Goal: Task Accomplishment & Management: Manage account settings

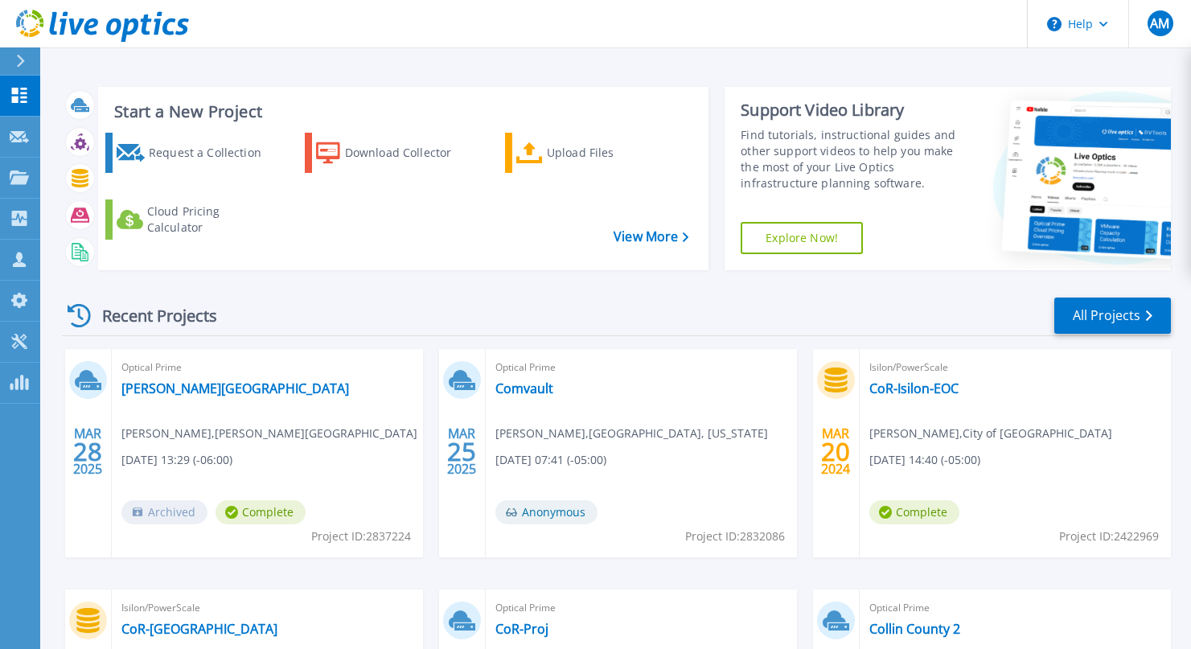
click at [20, 64] on icon at bounding box center [21, 61] width 8 height 13
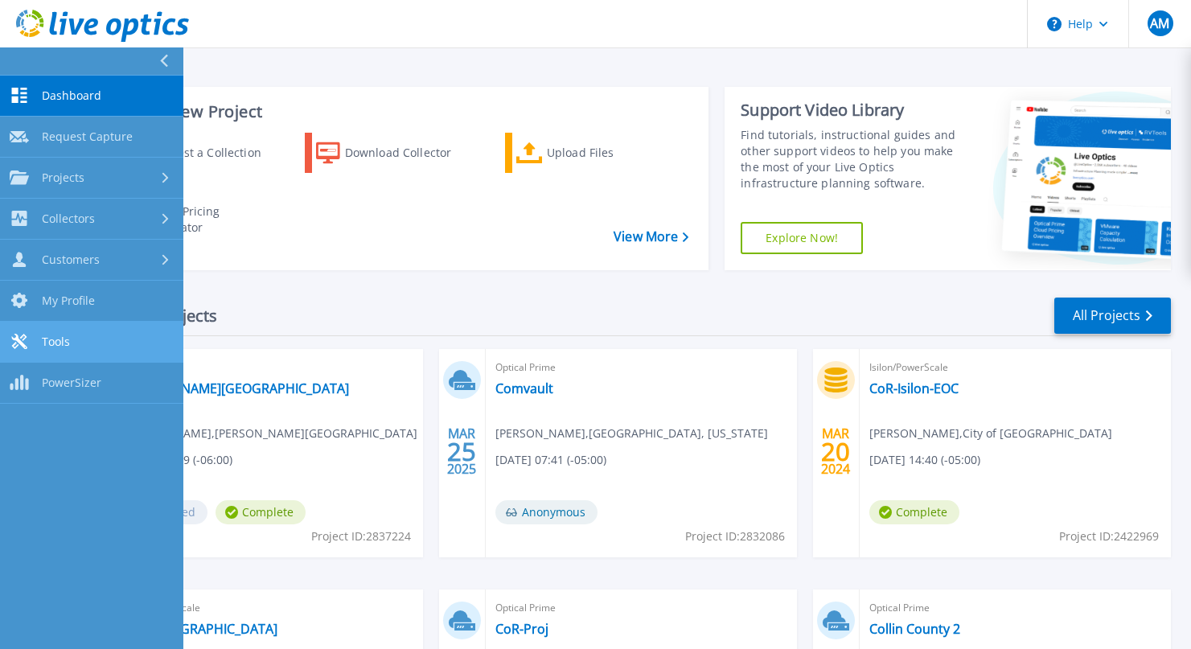
click at [64, 339] on span "Tools" at bounding box center [56, 342] width 28 height 14
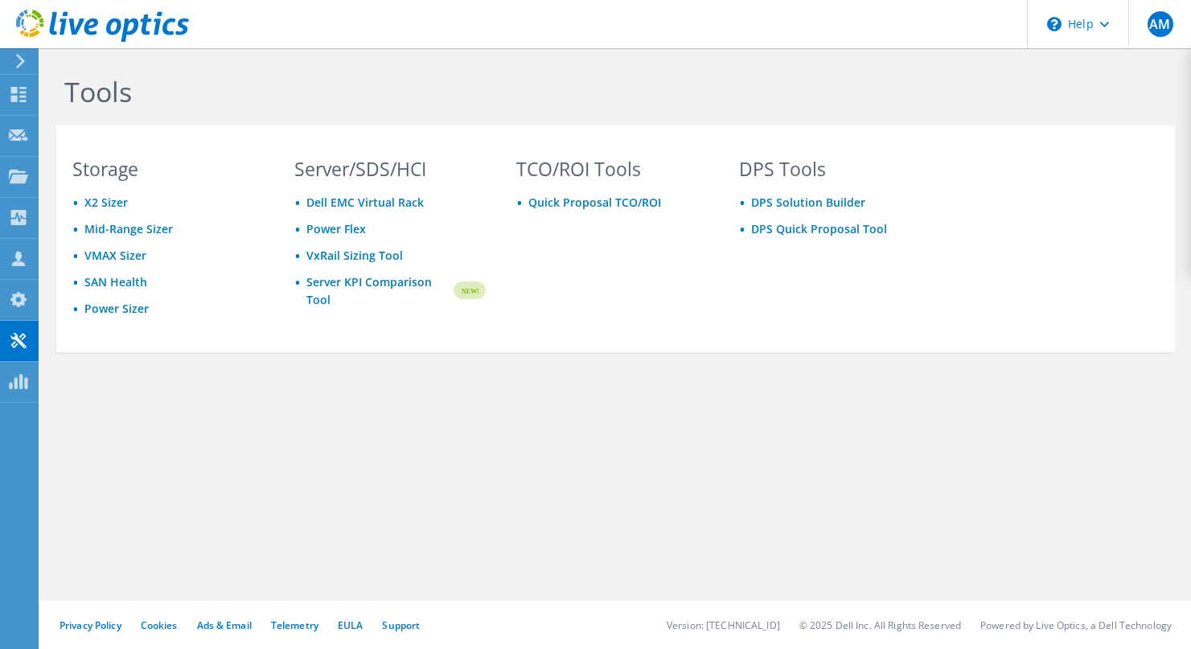
click at [23, 58] on icon at bounding box center [20, 61] width 12 height 14
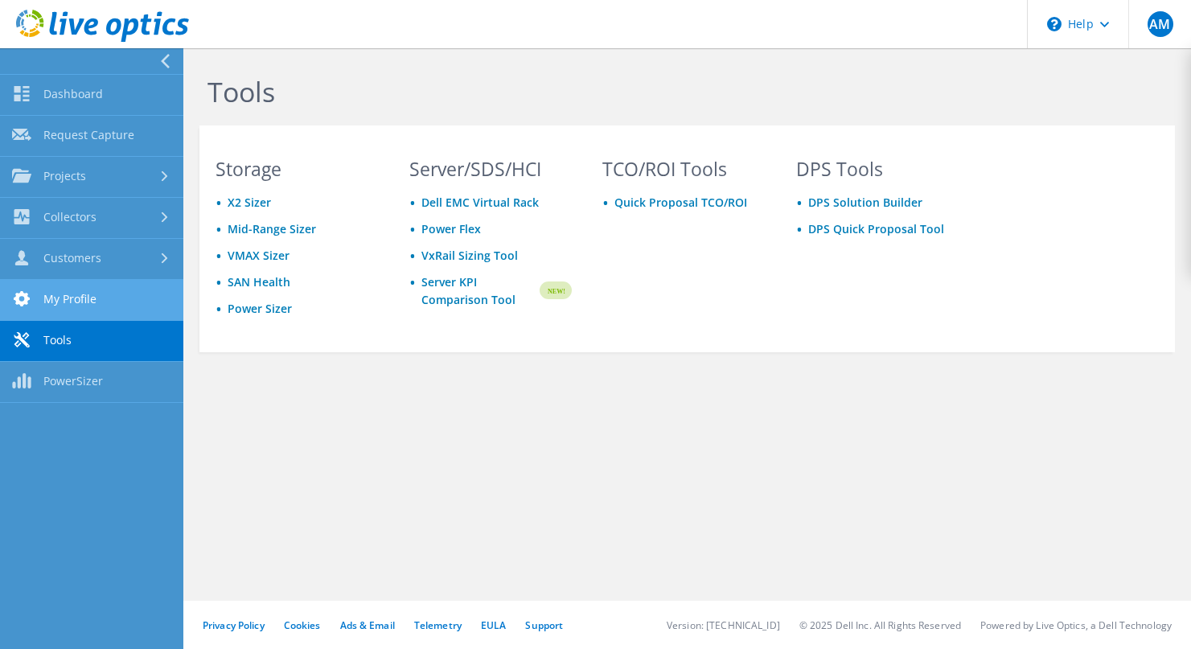
click at [68, 301] on link "My Profile" at bounding box center [91, 300] width 183 height 41
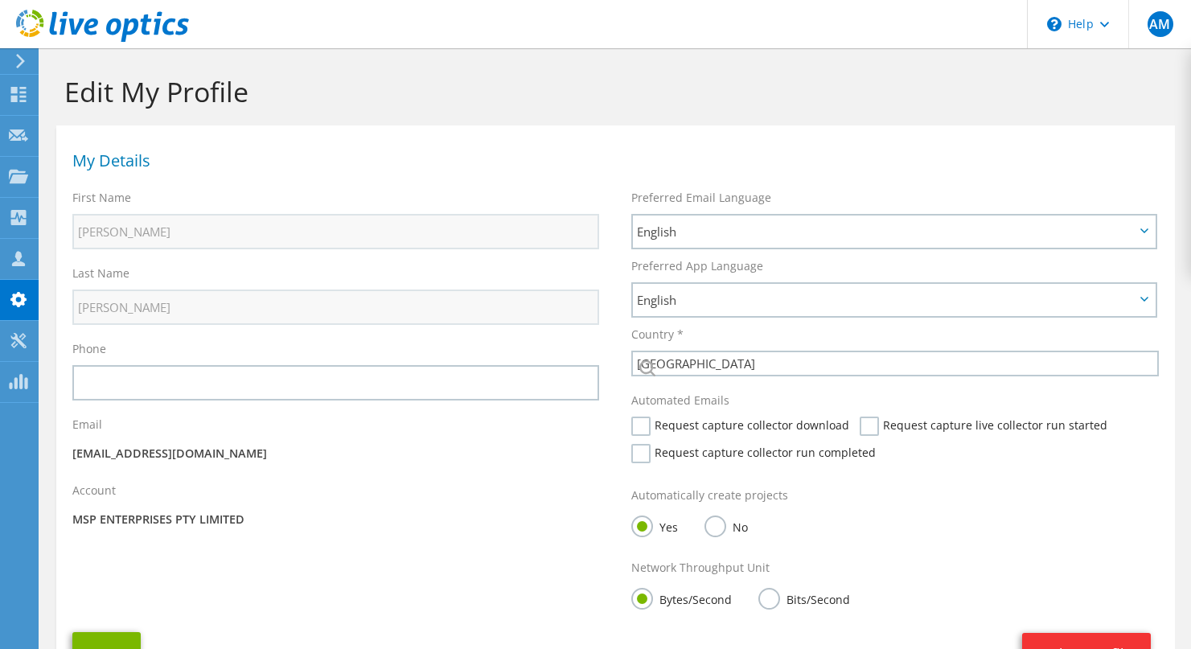
select select "224"
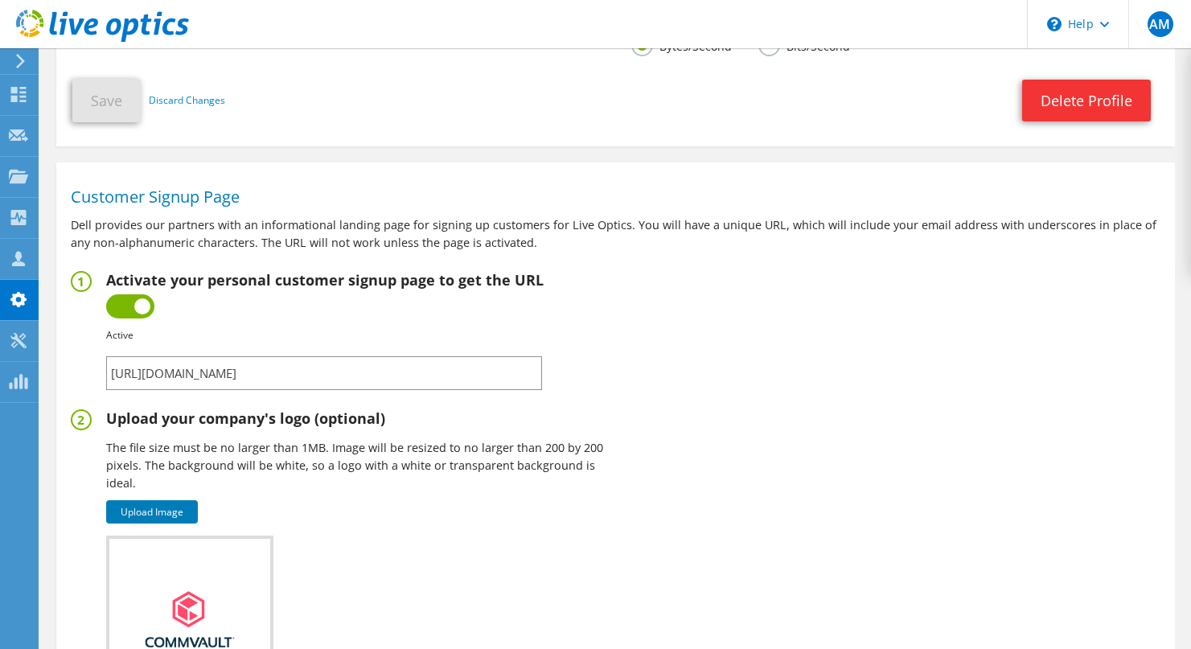
scroll to position [547, 0]
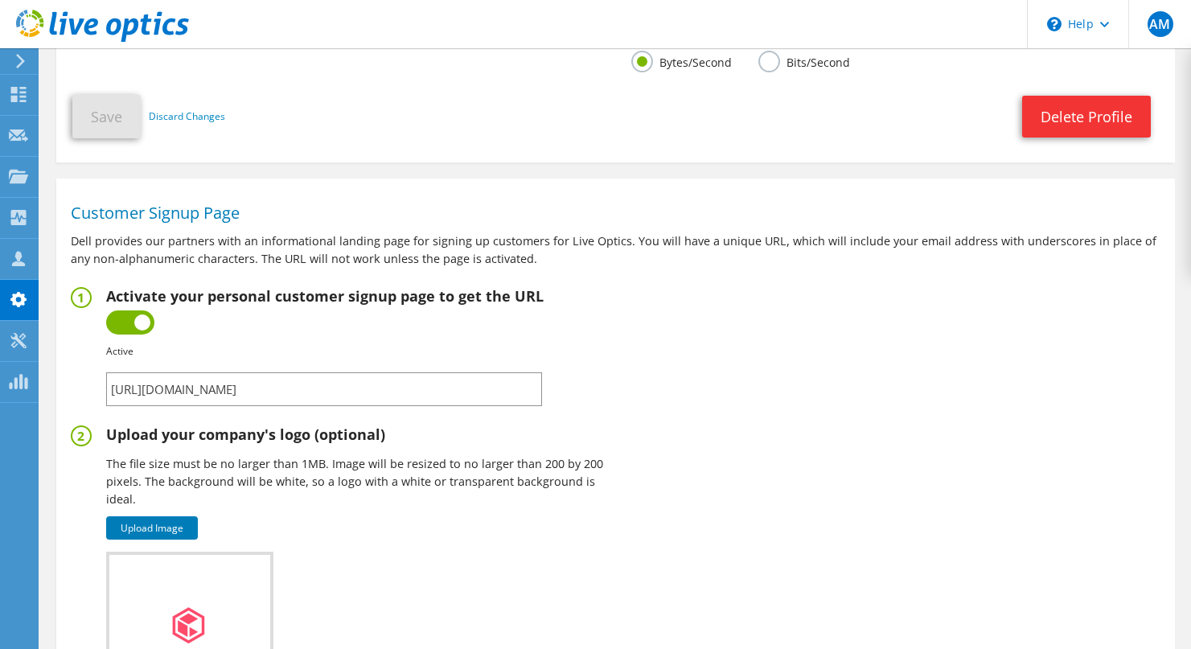
drag, startPoint x: 491, startPoint y: 388, endPoint x: 63, endPoint y: 386, distance: 428.6
click at [63, 386] on section "Customer Signup Page Dell provides our partners with an informational landing p…" at bounding box center [615, 479] width 1119 height 584
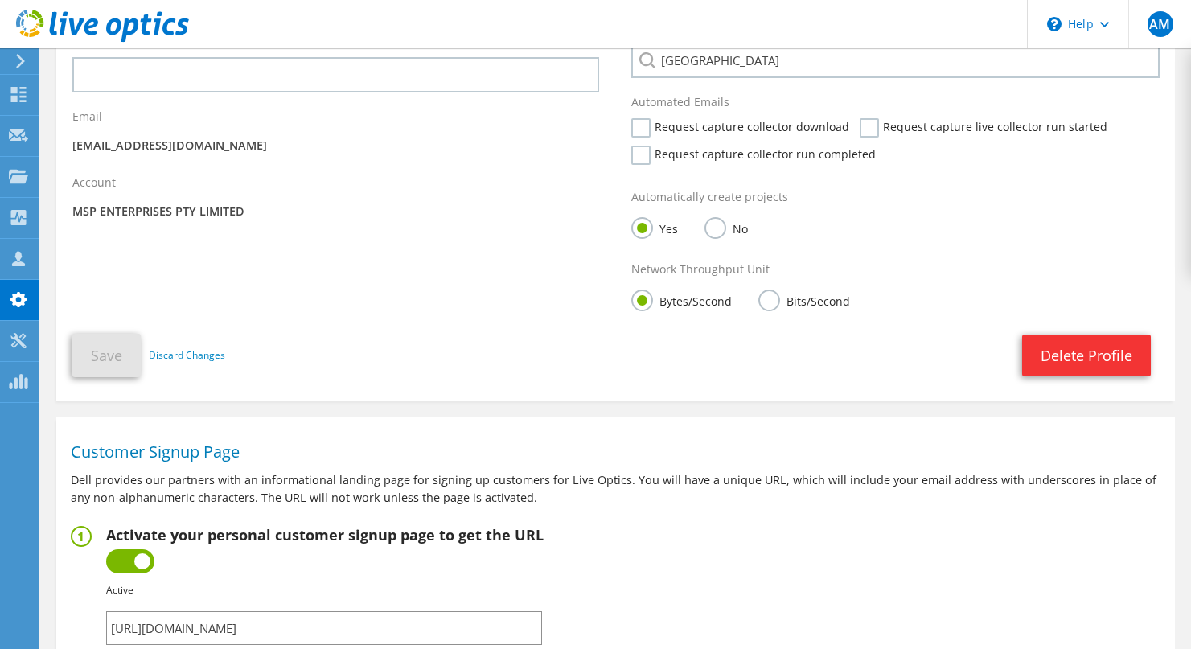
scroll to position [0, 0]
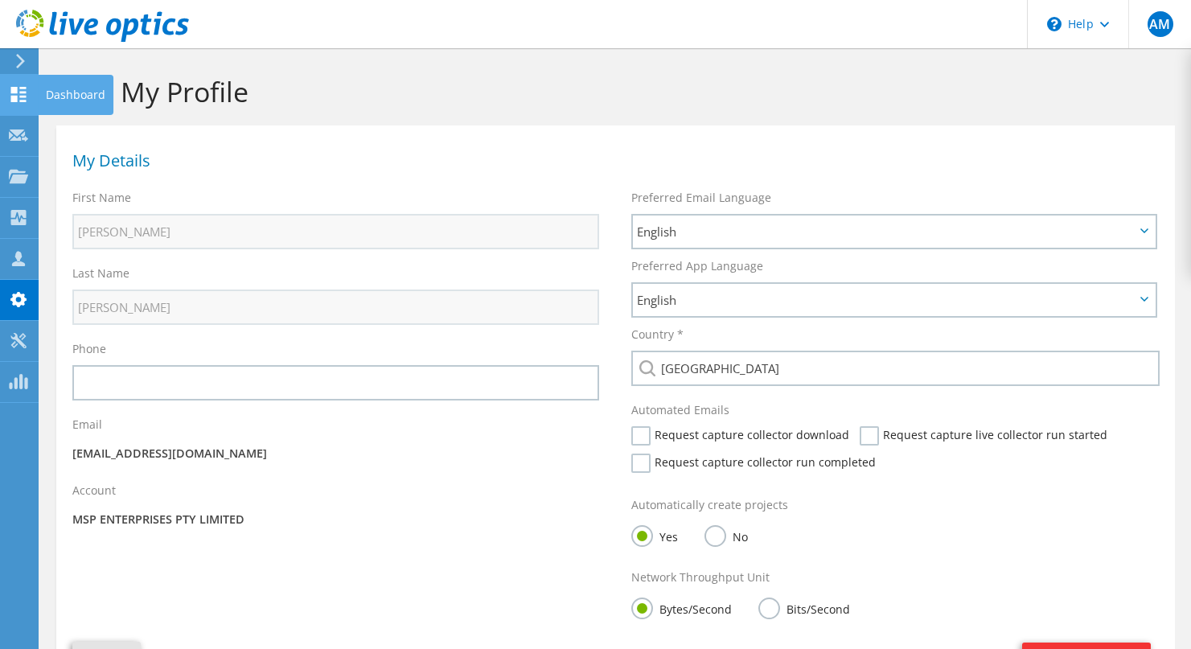
click at [19, 89] on icon at bounding box center [18, 94] width 19 height 15
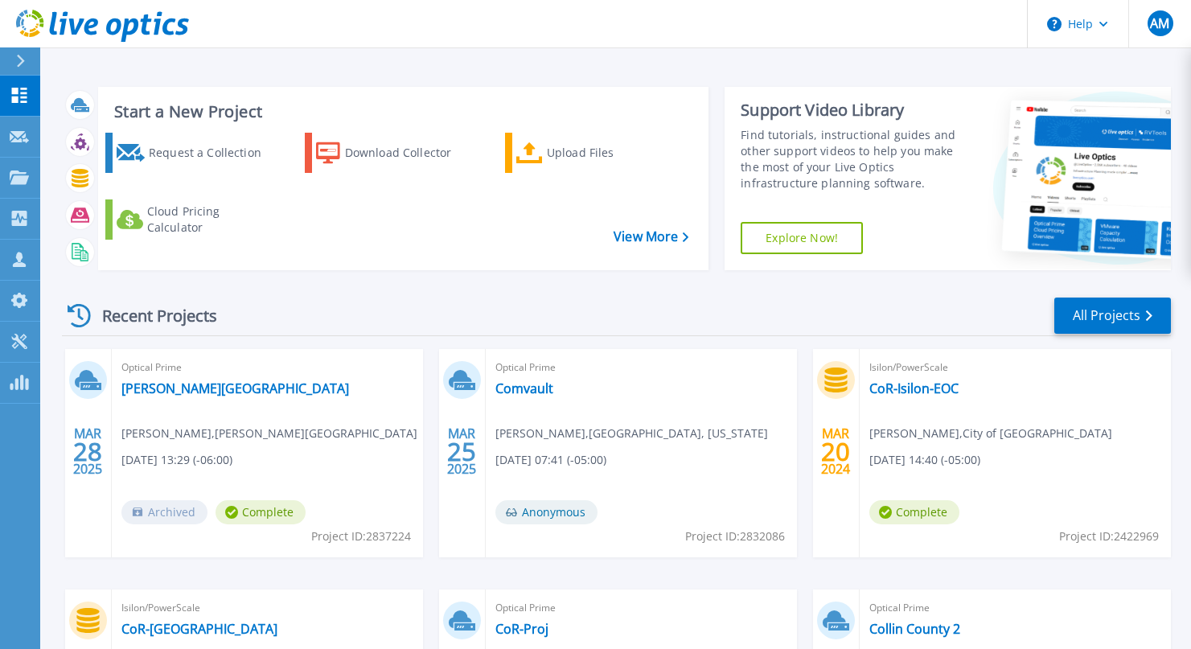
click at [18, 60] on icon at bounding box center [20, 61] width 9 height 13
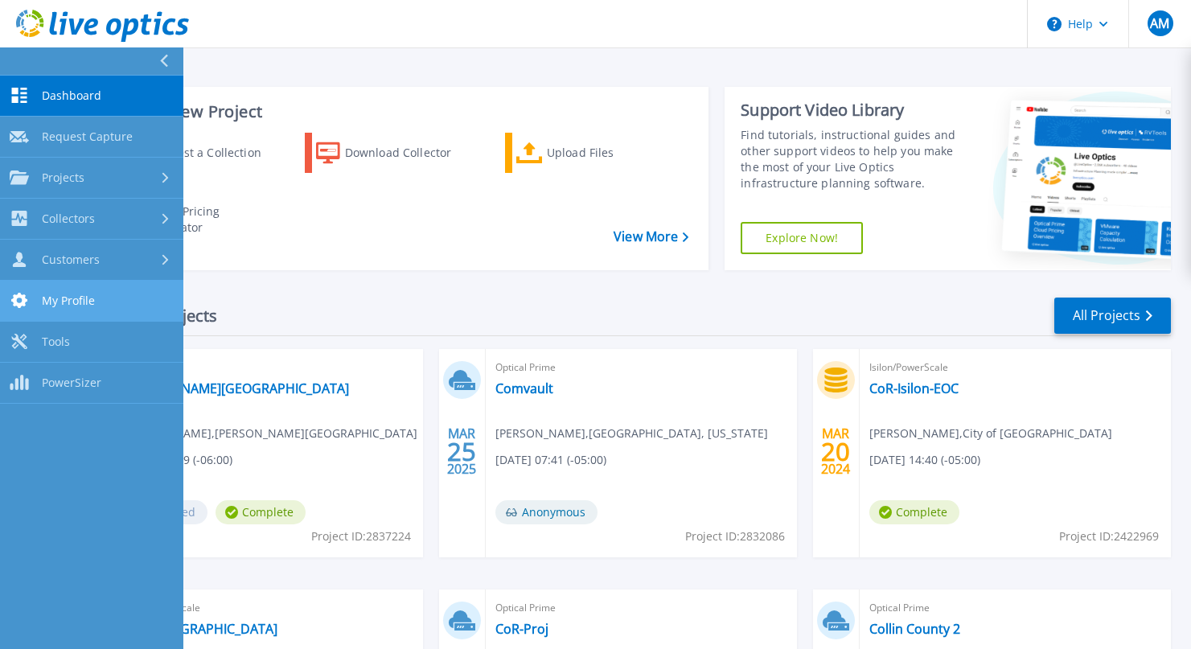
click at [70, 302] on span "My Profile" at bounding box center [68, 300] width 53 height 14
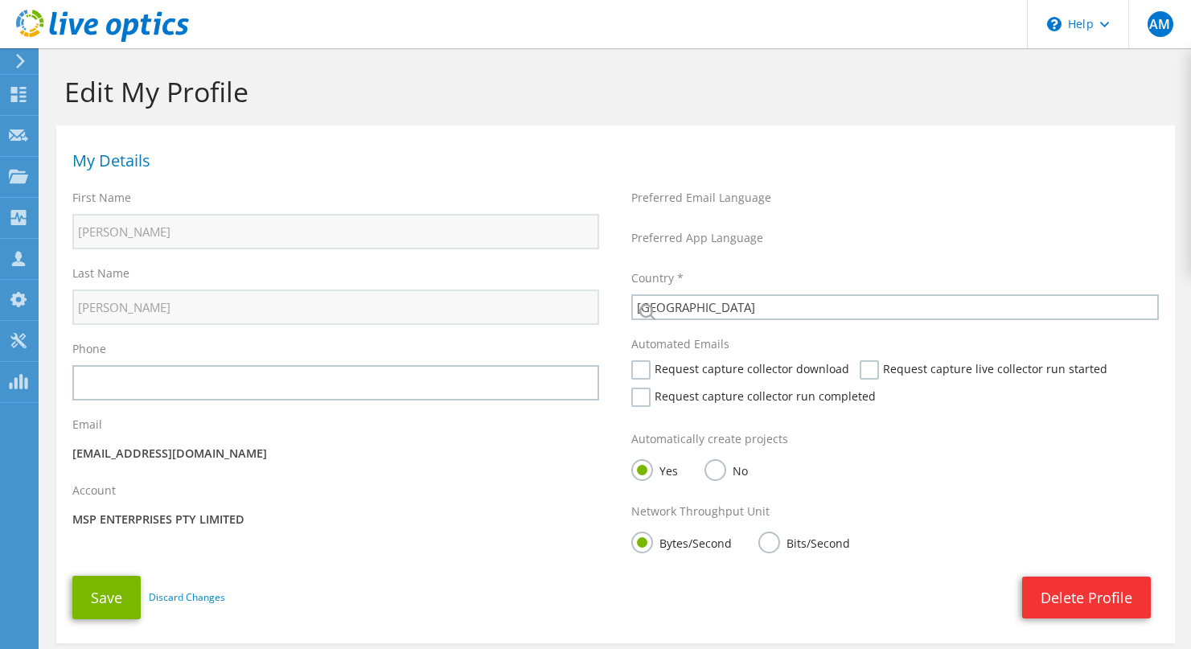
select select "224"
click at [70, 302] on div "Last Name [GEOGRAPHIC_DATA]" at bounding box center [335, 295] width 559 height 76
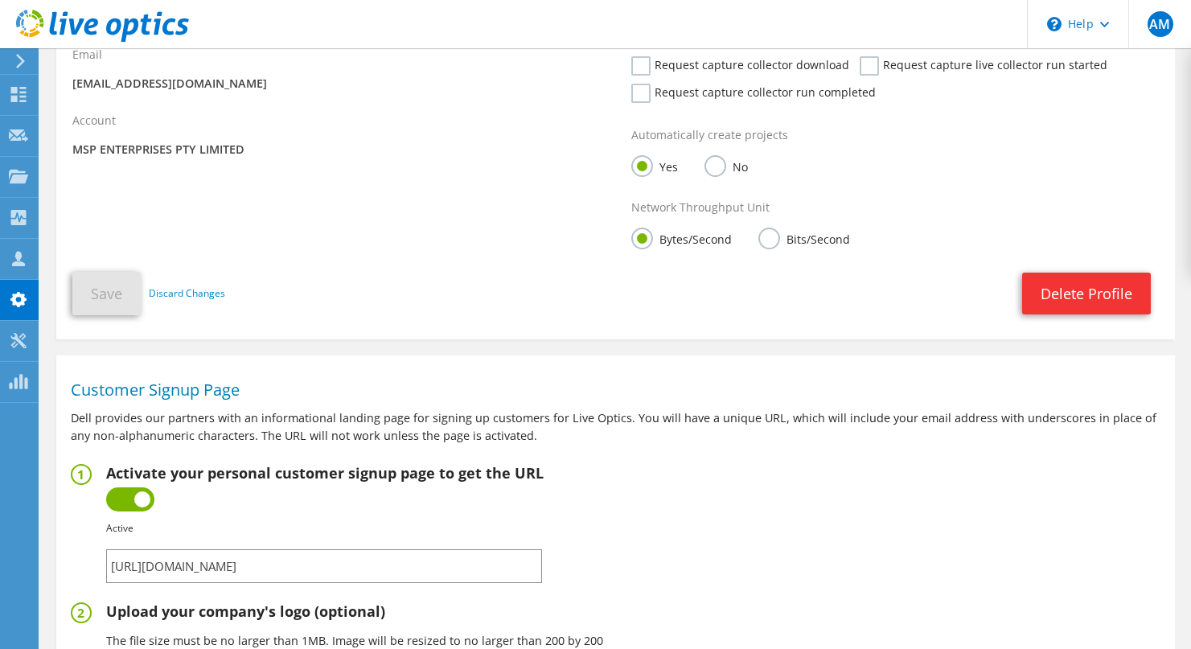
scroll to position [509, 0]
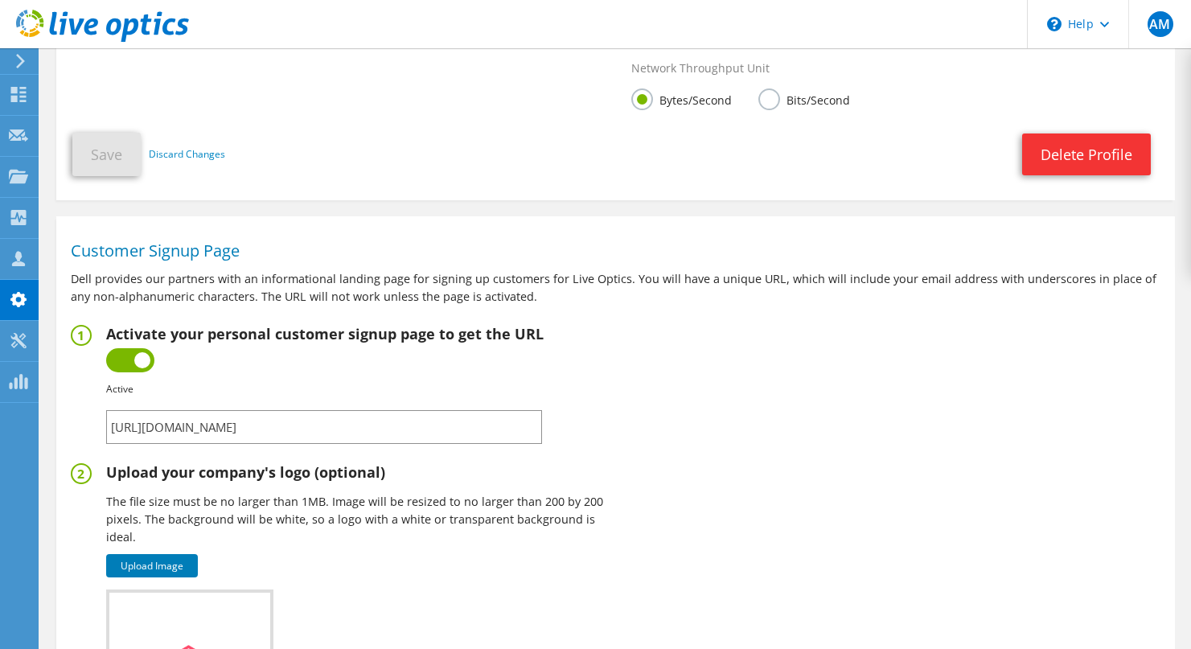
drag, startPoint x: 491, startPoint y: 432, endPoint x: 84, endPoint y: 439, distance: 406.1
click at [84, 439] on fieldset "Activate your personal customer signup page to get the URL Inactive Active Fail…" at bounding box center [616, 384] width 1090 height 119
drag, startPoint x: 463, startPoint y: 429, endPoint x: 54, endPoint y: 426, distance: 409.3
click at [54, 426] on form "Edit My Profile My Details First Name [PERSON_NAME] Last Name [GEOGRAPHIC_DATA]…" at bounding box center [615, 181] width 1135 height 1285
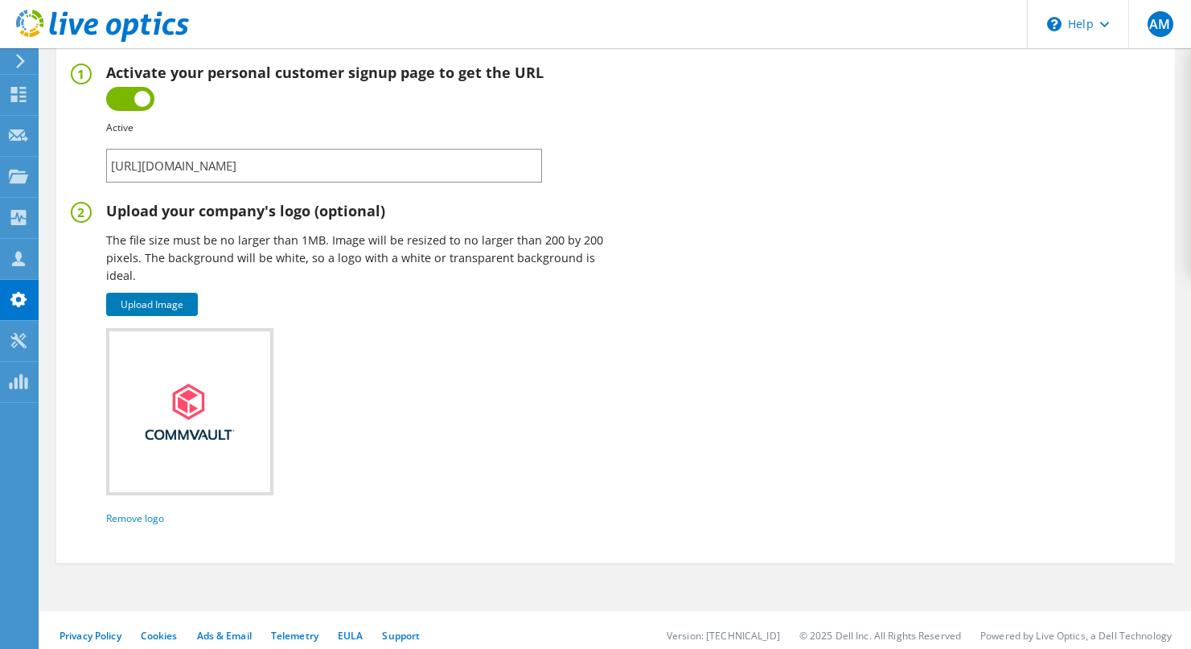
scroll to position [782, 0]
